Goal: Navigation & Orientation: Find specific page/section

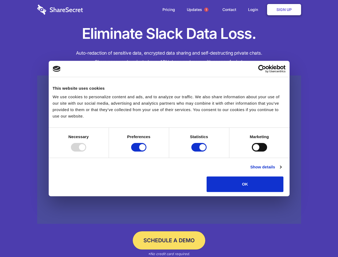
click at [86, 151] on div at bounding box center [78, 147] width 15 height 9
click at [146, 151] on input "Preferences" at bounding box center [138, 147] width 15 height 9
checkbox input "false"
click at [200, 151] on input "Statistics" at bounding box center [198, 147] width 15 height 9
checkbox input "false"
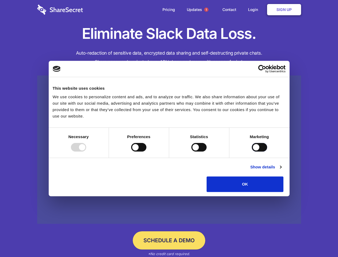
click at [252, 151] on input "Marketing" at bounding box center [259, 147] width 15 height 9
checkbox input "true"
click at [281, 170] on link "Show details" at bounding box center [265, 167] width 31 height 6
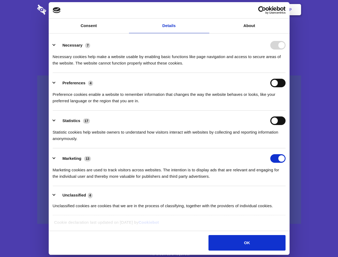
click at [286, 73] on li "Necessary 7 Necessary cookies help make a website usable by enabling basic func…" at bounding box center [169, 54] width 233 height 38
click at [206, 10] on span "1" at bounding box center [206, 9] width 4 height 4
